Goal: Share content: Share content

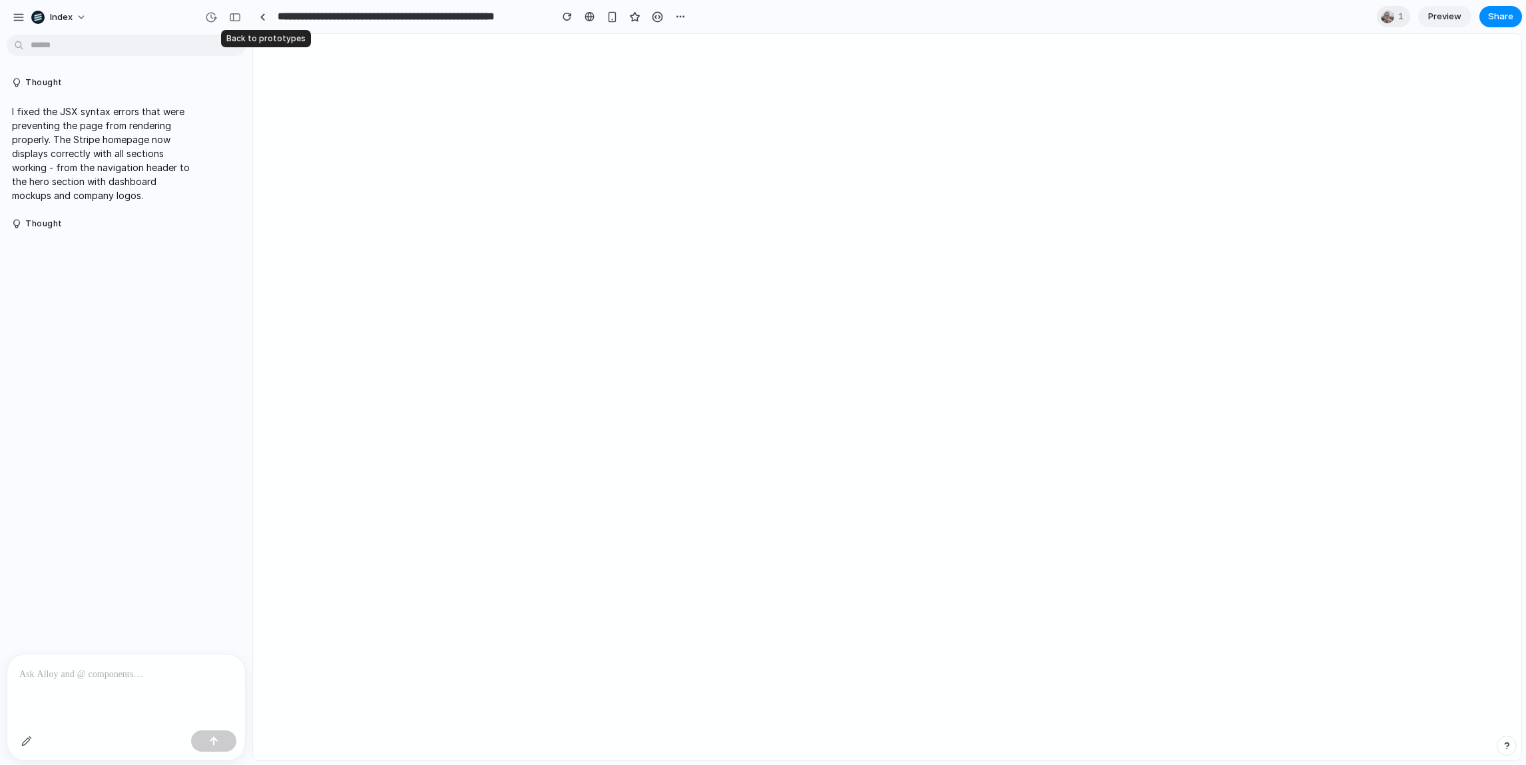
click at [256, 10] on link at bounding box center [262, 17] width 20 height 20
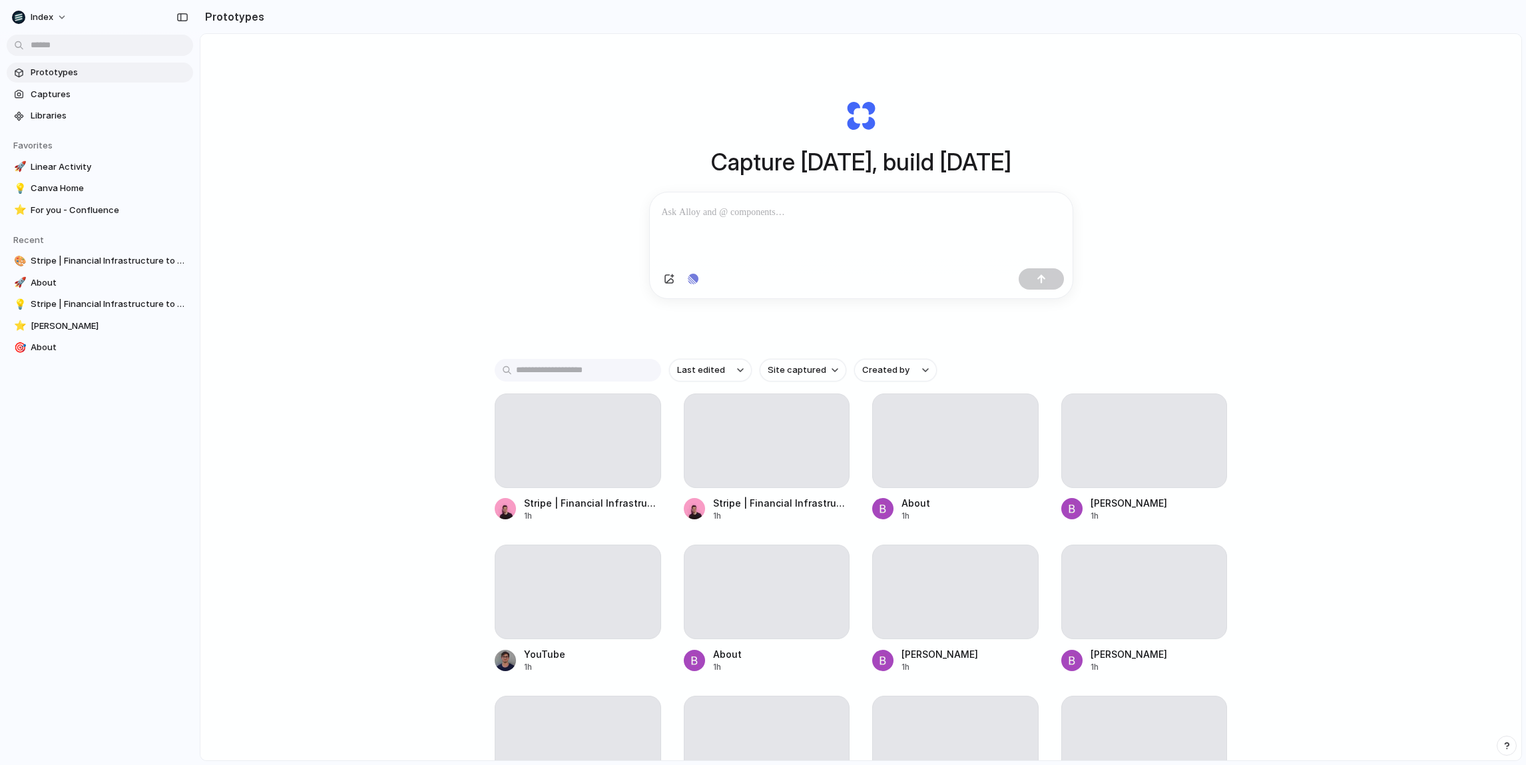
click at [224, 183] on div "Capture [DATE], build [DATE] Clone web app Clone screenshot Start from existing…" at bounding box center [860, 432] width 1321 height 797
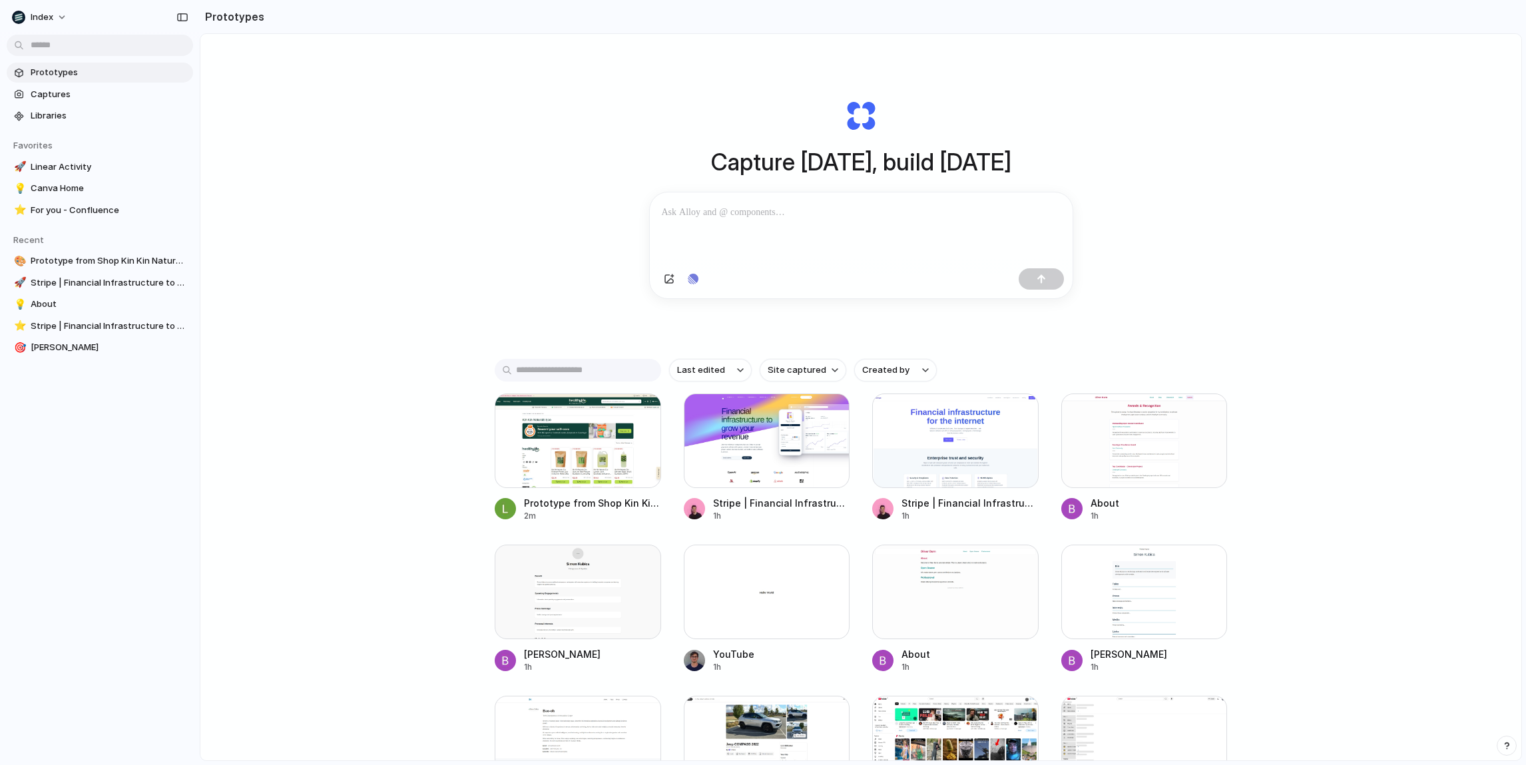
click at [331, 123] on div "Capture today, build tomorrow Clone web app Clone screenshot Start from existin…" at bounding box center [860, 432] width 1321 height 797
drag, startPoint x: 331, startPoint y: 123, endPoint x: 336, endPoint y: 575, distance: 452.1
click at [336, 575] on div "Capture today, build tomorrow Clone web app Clone screenshot Start from existin…" at bounding box center [860, 432] width 1321 height 797
click at [361, 484] on div "Capture today, build tomorrow Clone web app Clone screenshot Start from existin…" at bounding box center [860, 432] width 1321 height 797
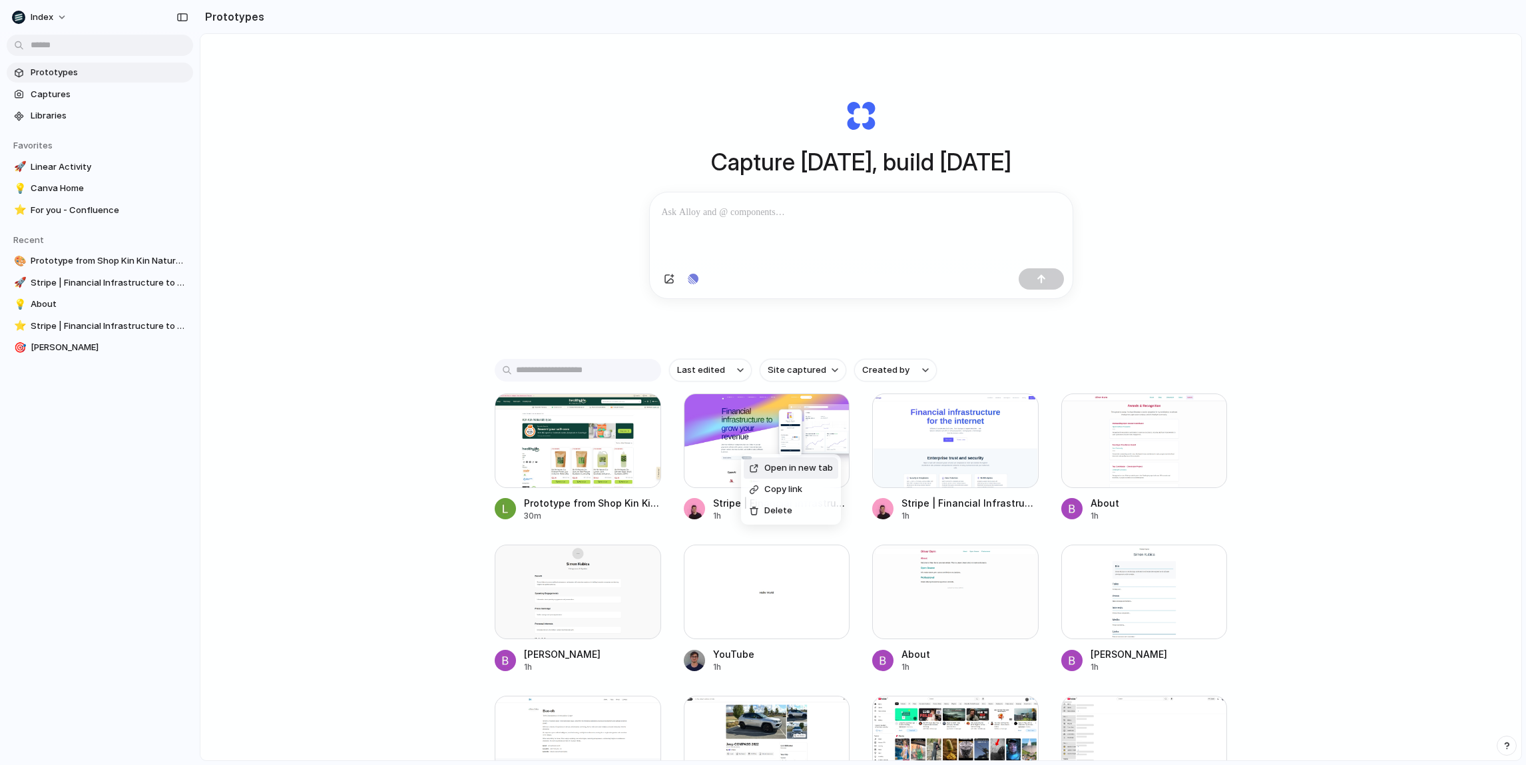
click at [763, 471] on div "Open in new tab" at bounding box center [791, 467] width 84 height 13
click at [709, 457] on div at bounding box center [767, 440] width 166 height 95
click at [186, 354] on span "Open in new tab" at bounding box center [218, 353] width 69 height 13
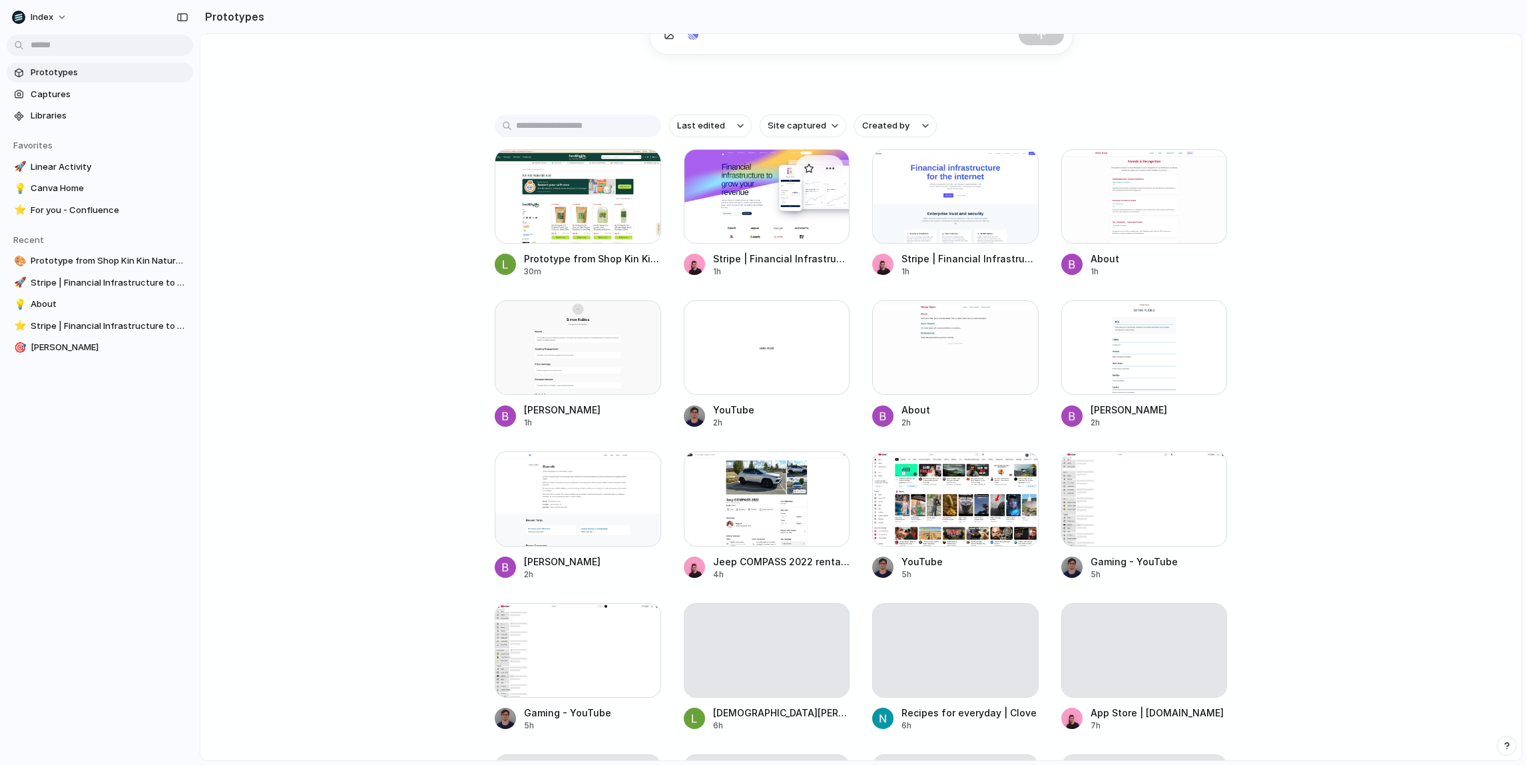
scroll to position [288, 0]
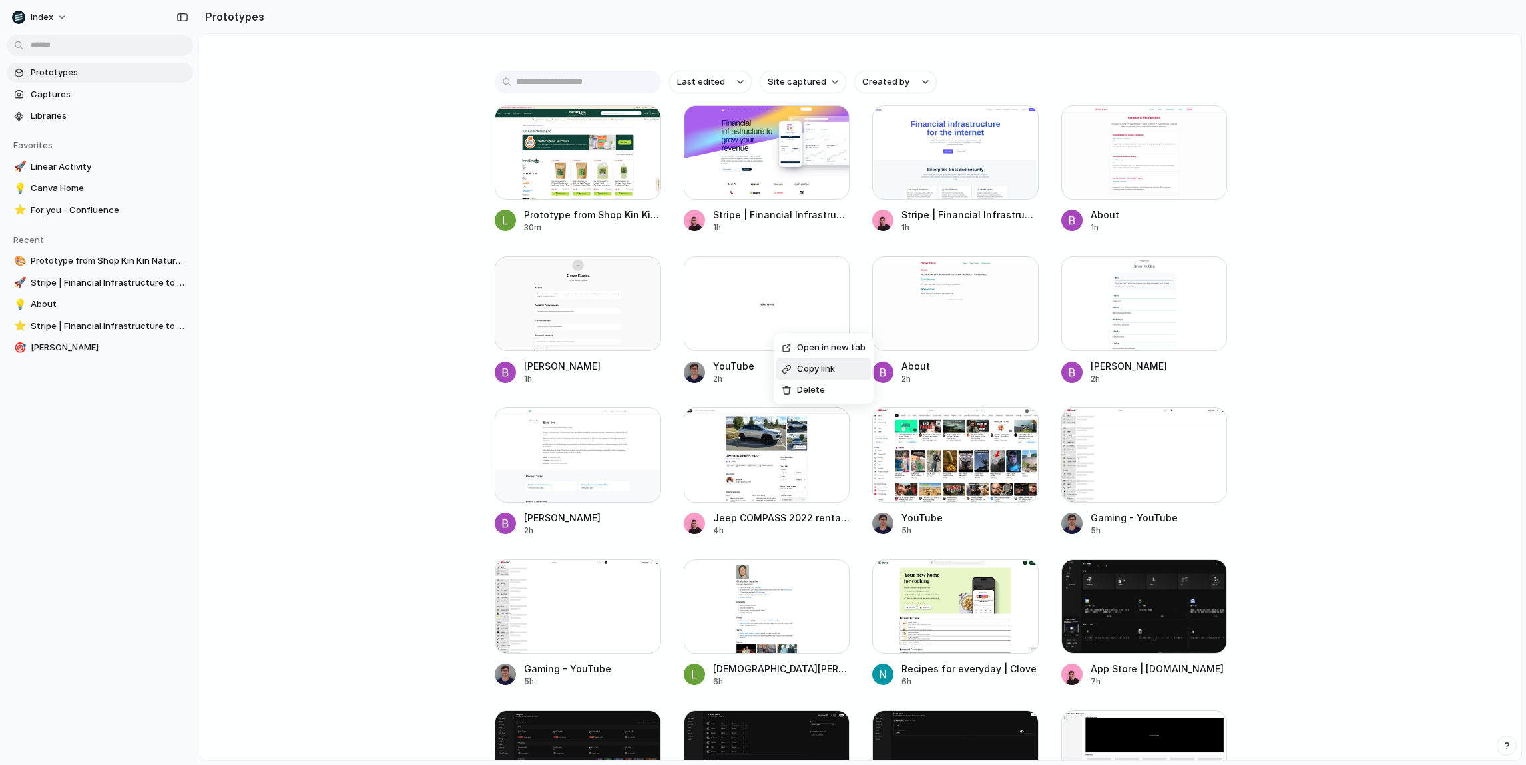
click at [821, 368] on span "Copy link" at bounding box center [816, 368] width 38 height 13
click at [765, 328] on span "Open in new tab" at bounding box center [785, 334] width 69 height 13
click at [641, 502] on li "Copy link" at bounding box center [649, 512] width 95 height 21
click at [641, 501] on div at bounding box center [578, 454] width 166 height 95
